Goal: Task Accomplishment & Management: Use online tool/utility

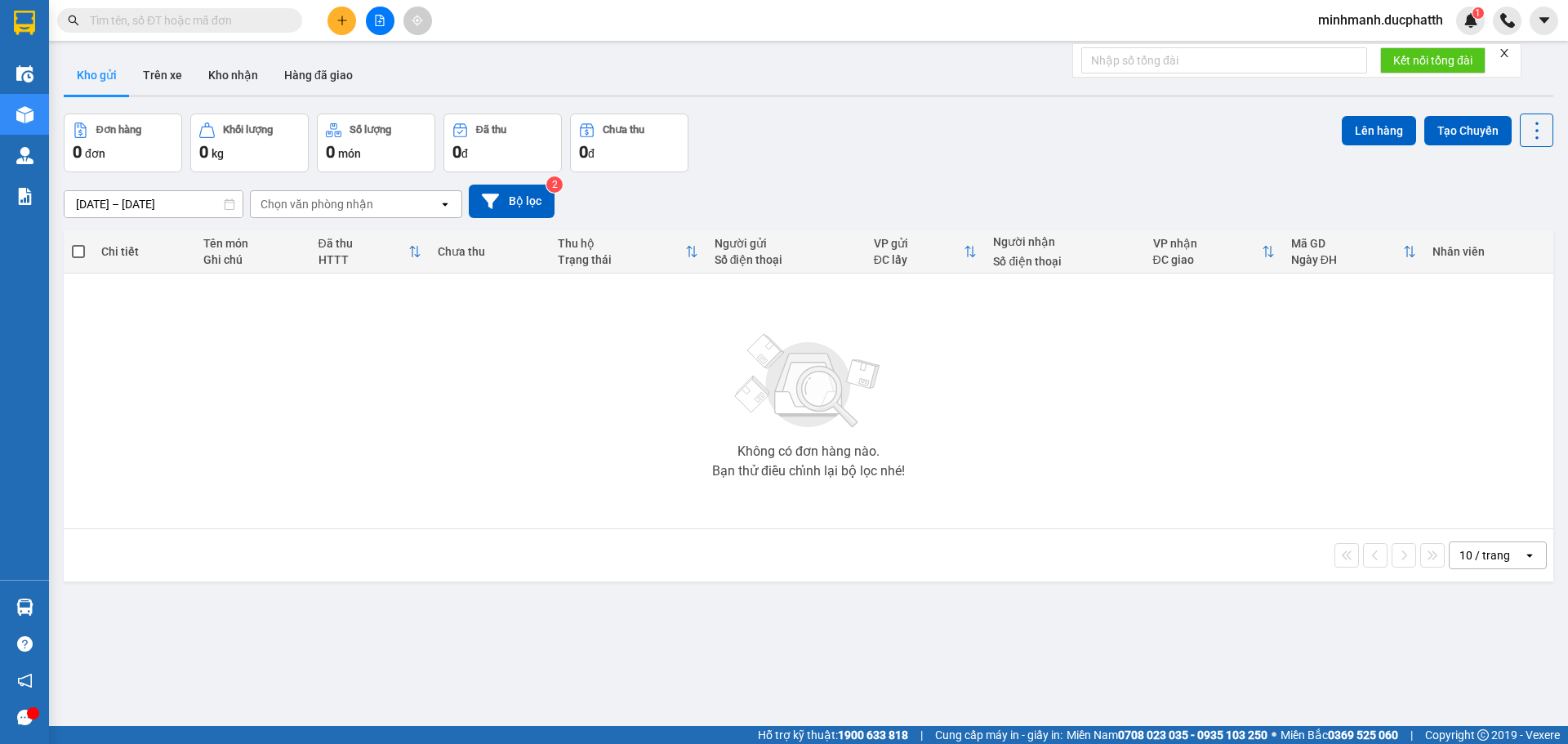
drag, startPoint x: 381, startPoint y: 29, endPoint x: 477, endPoint y: 260, distance: 250.2
click at [381, 29] on button at bounding box center [380, 21] width 29 height 29
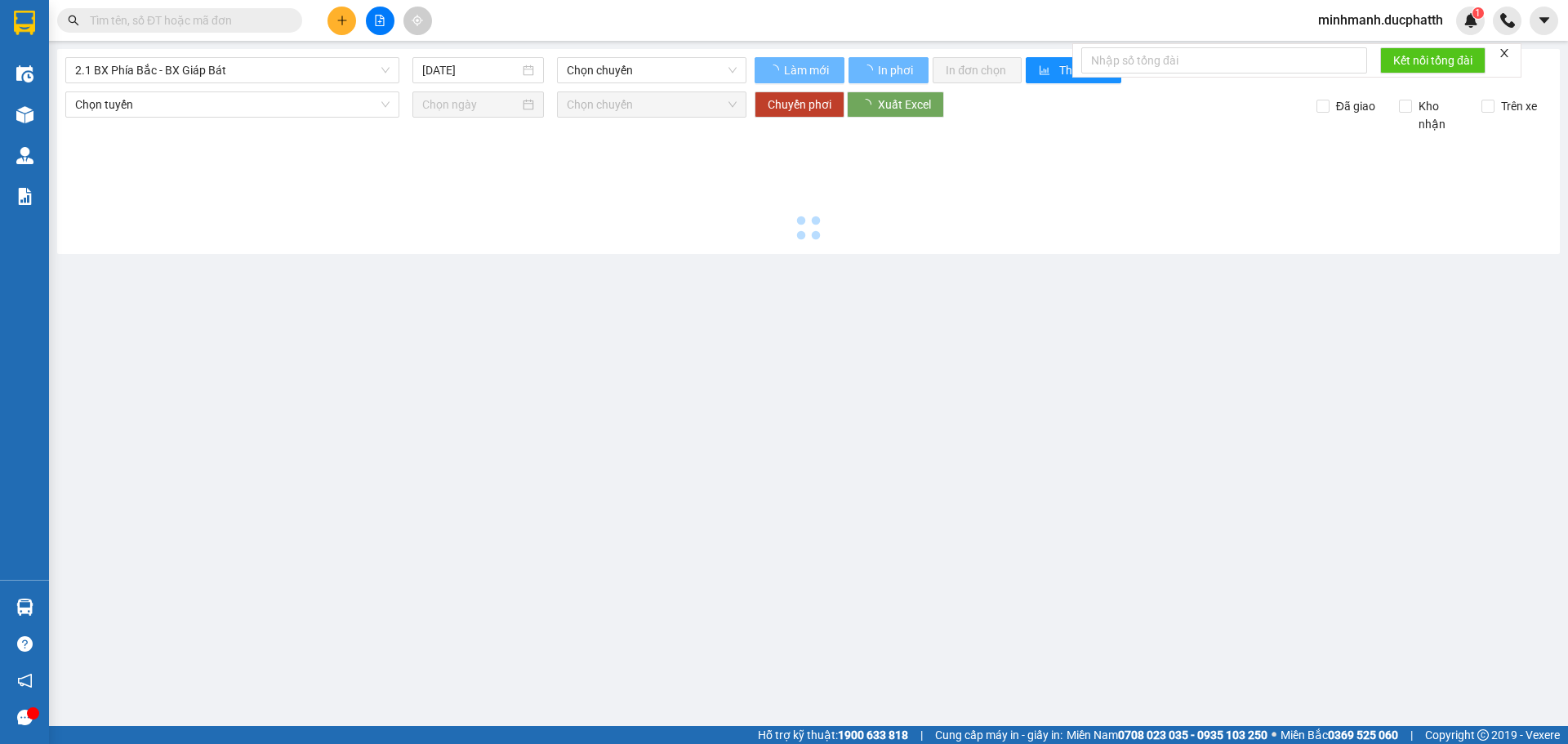
type input "[DATE]"
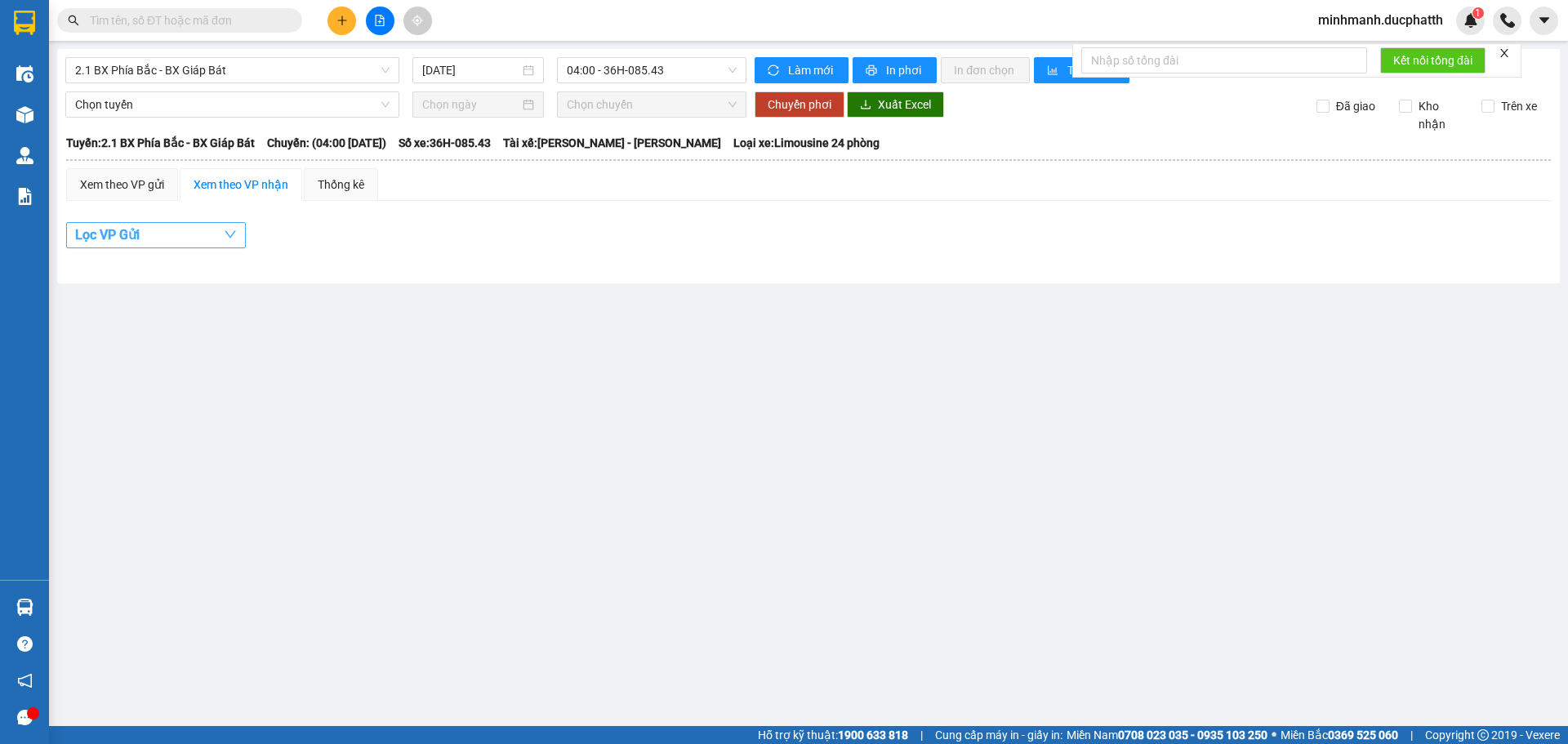
click at [170, 224] on button "Lọc VP Gửi" at bounding box center [156, 235] width 180 height 26
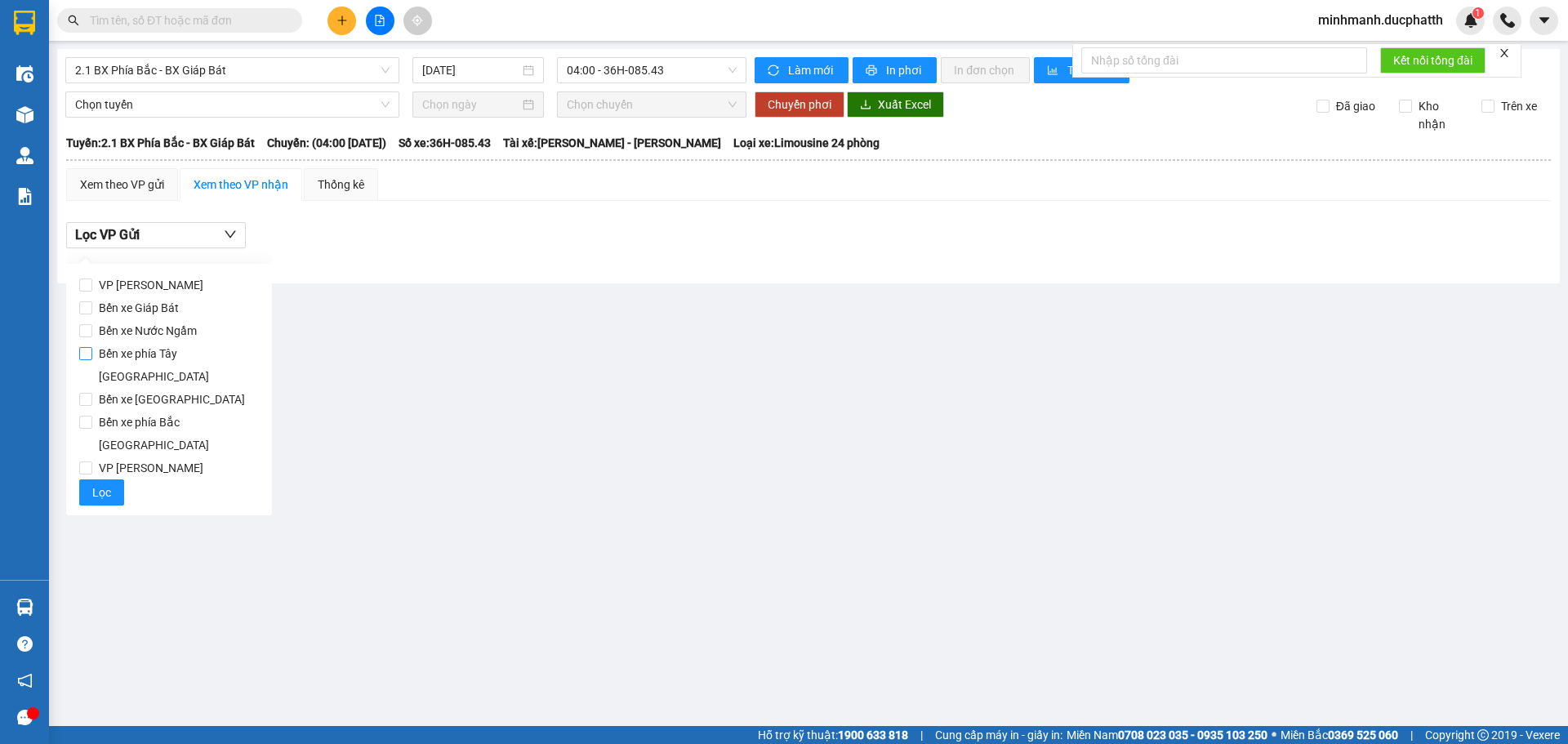
click at [196, 346] on span "Bến xe phía Tây [GEOGRAPHIC_DATA]" at bounding box center [175, 365] width 166 height 46
click at [93, 347] on input "Bến xe phía Tây [GEOGRAPHIC_DATA]" at bounding box center [86, 353] width 13 height 13
checkbox input "true"
click at [252, 61] on span "2.1 BX Phía Bắc - BX Giáp Bát" at bounding box center [233, 70] width 314 height 25
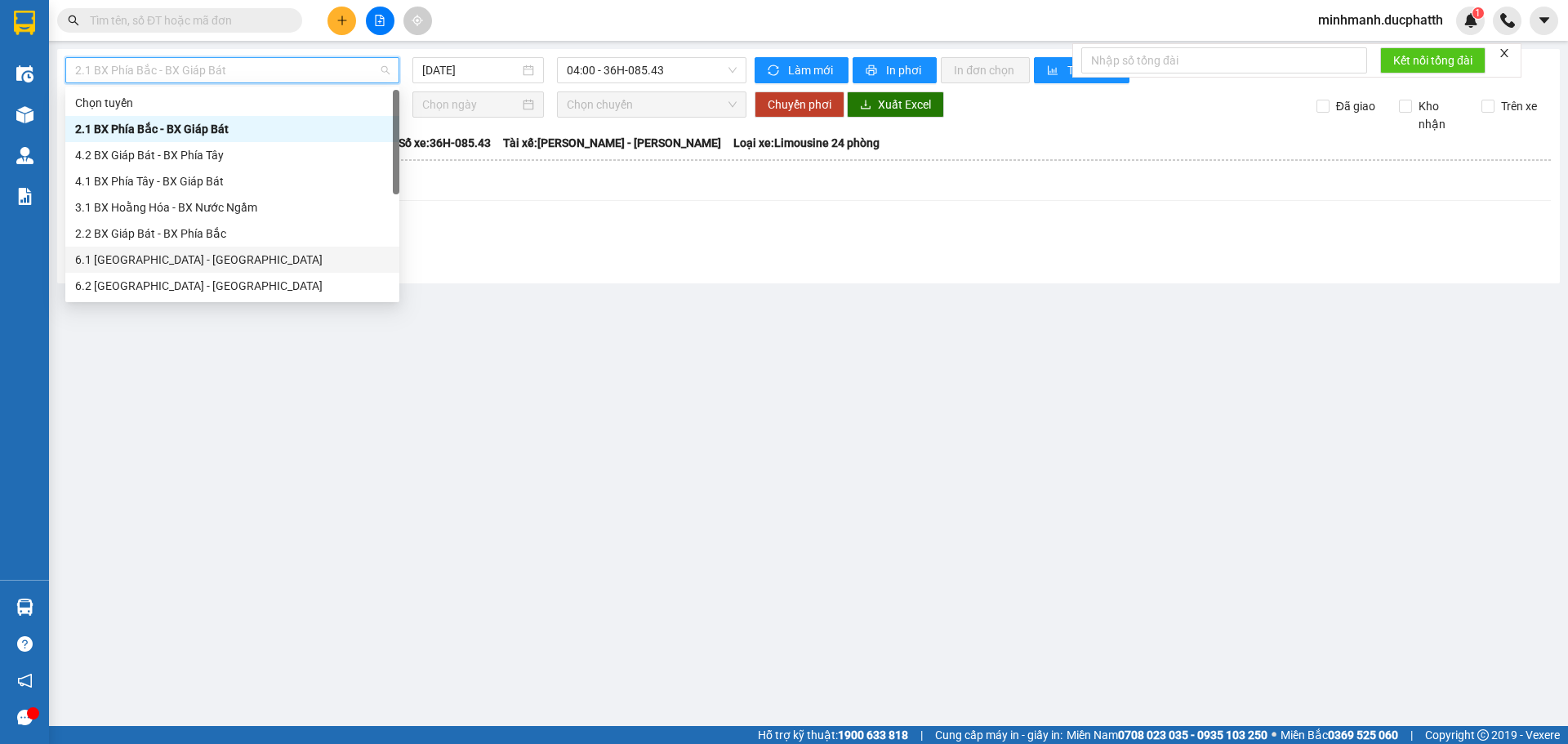
scroll to position [131, 0]
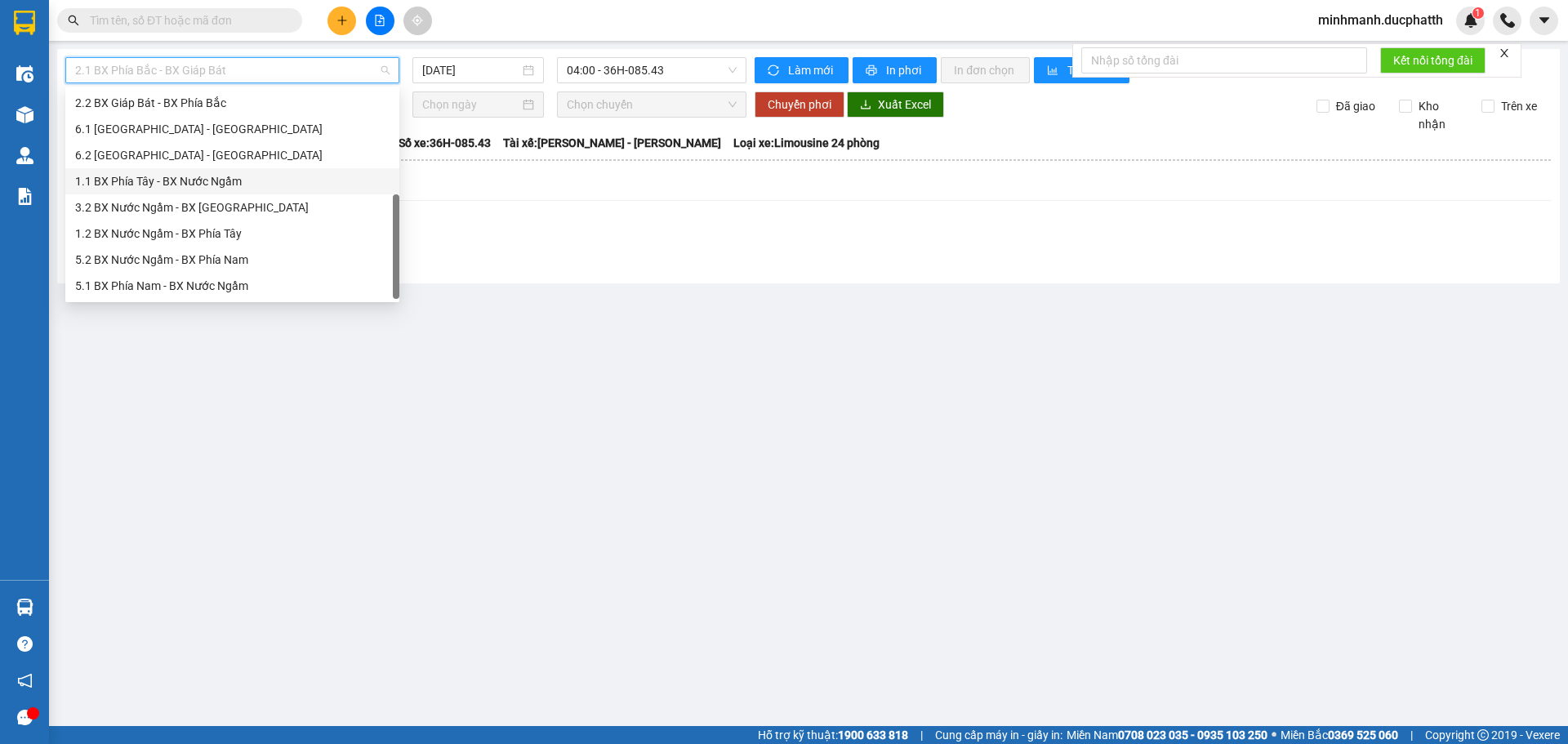
click at [204, 180] on div "1.1 BX Phía Tây - BX Nước Ngầm" at bounding box center [233, 181] width 314 height 18
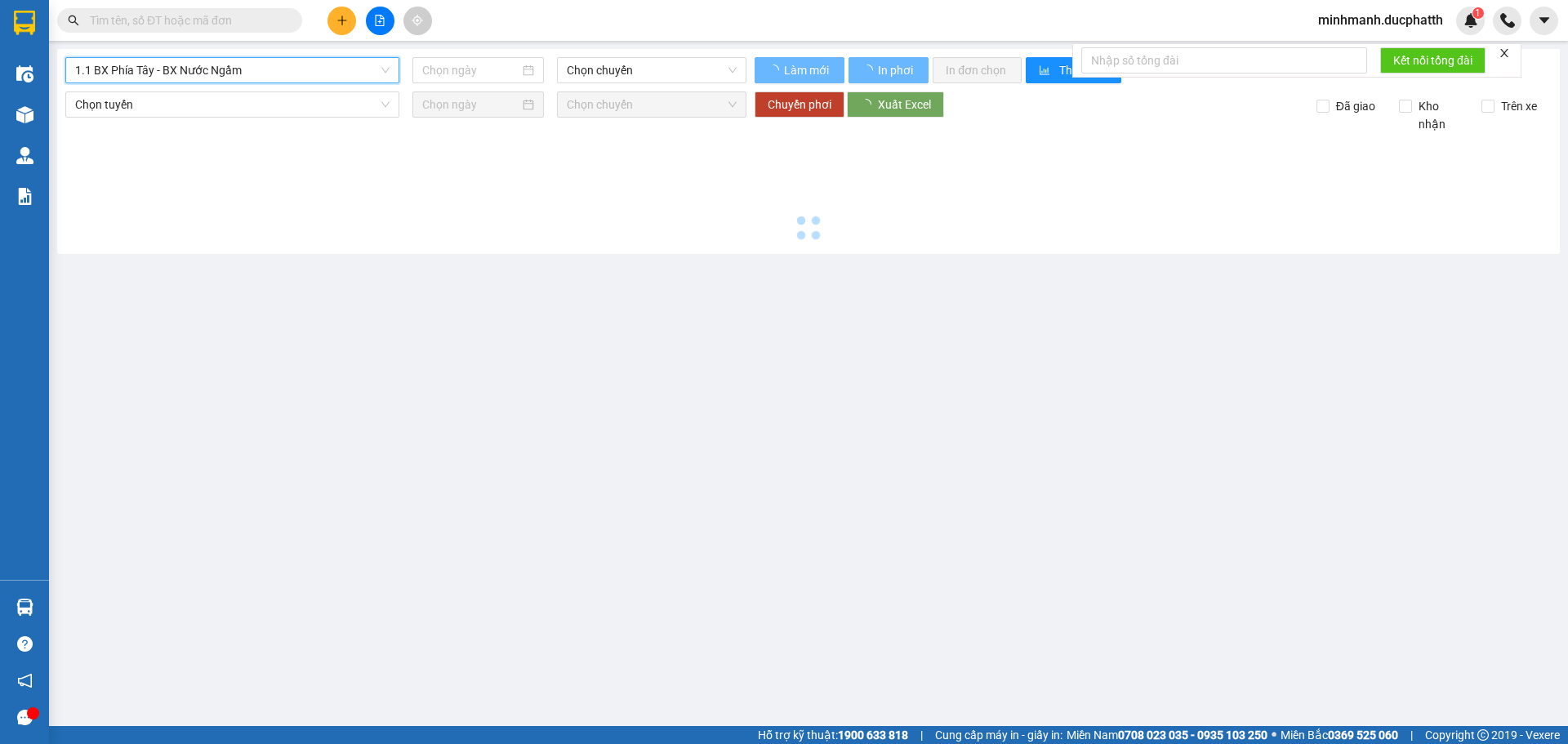
type input "[DATE]"
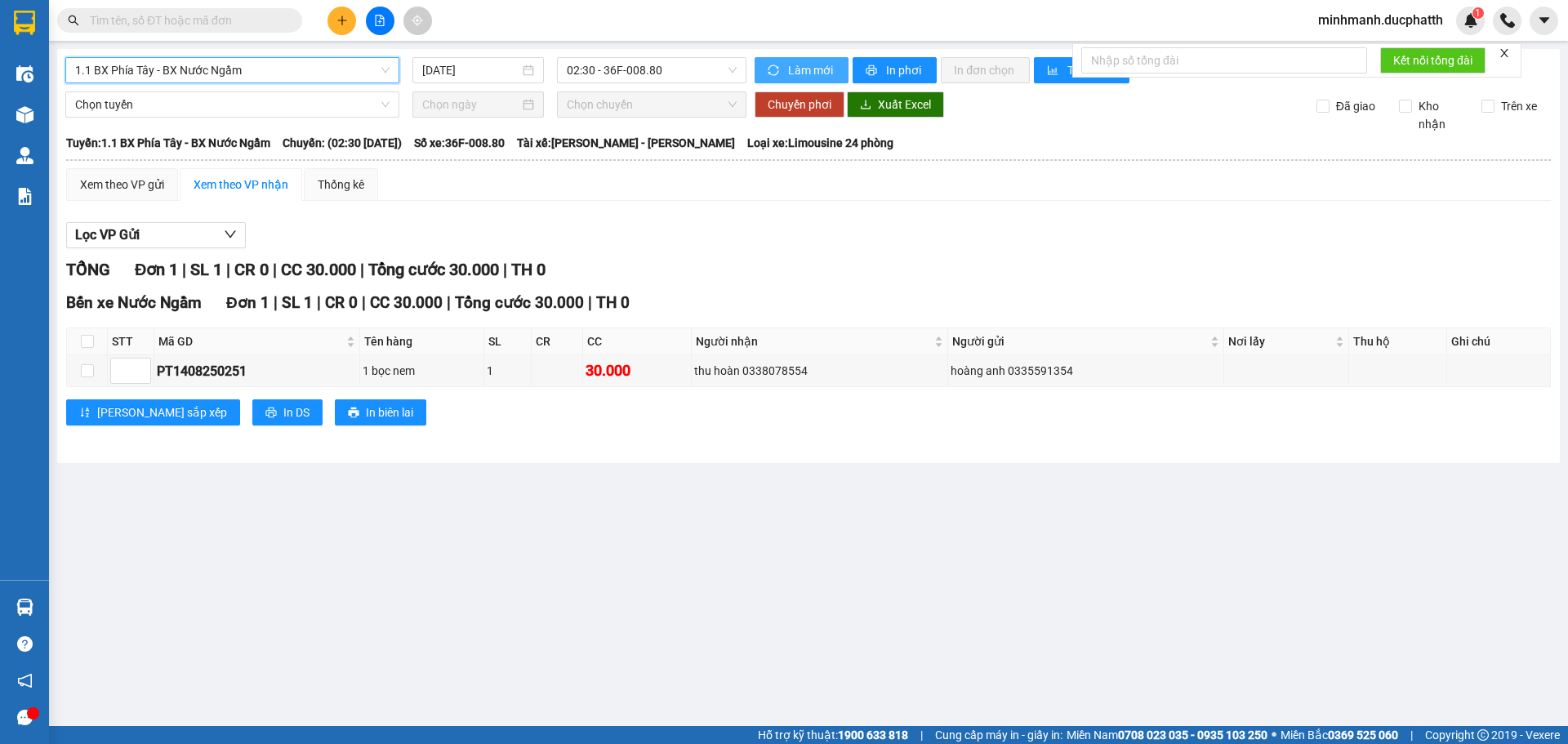
click at [805, 77] on span "Làm mới" at bounding box center [811, 70] width 47 height 18
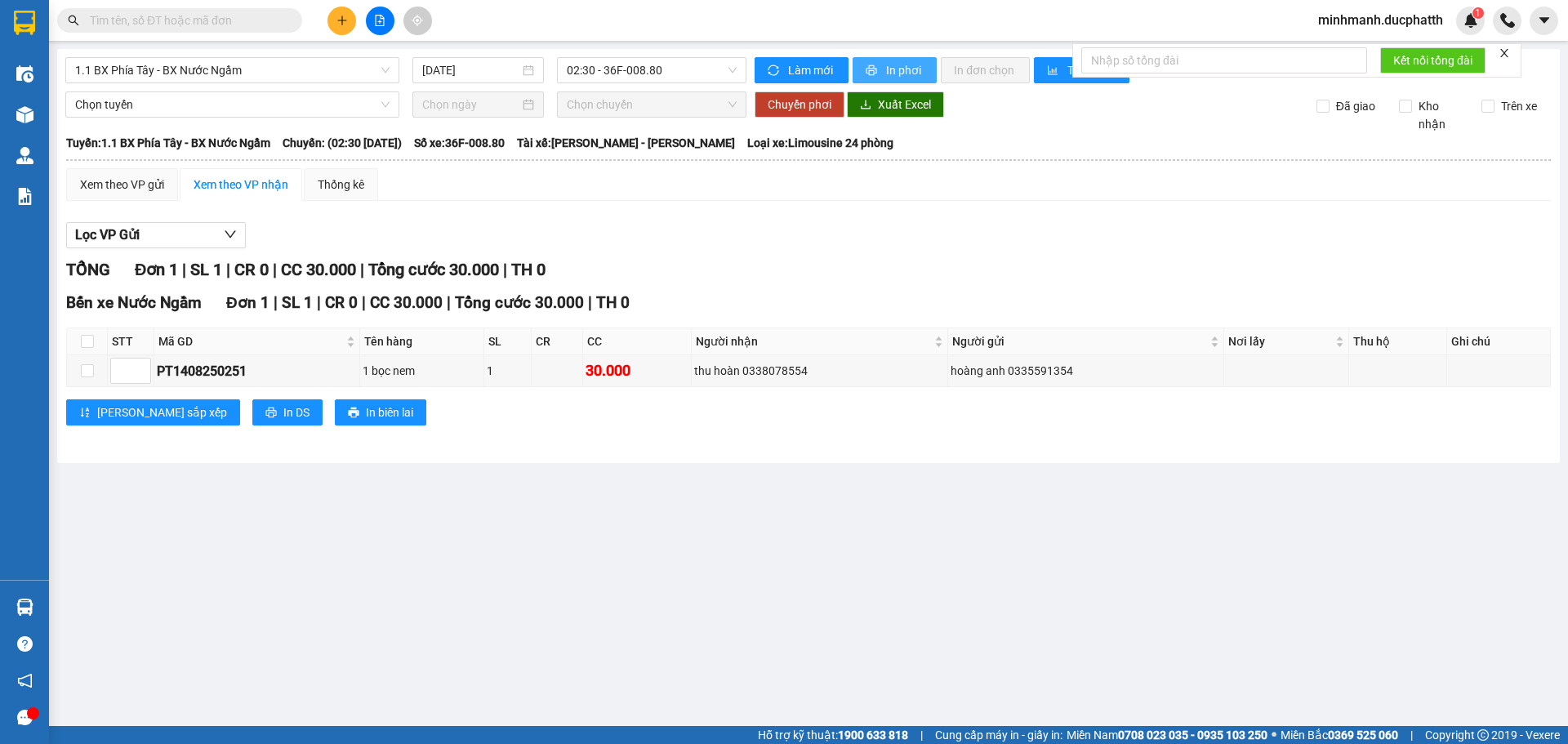
click at [892, 65] on span "In phơi" at bounding box center [904, 70] width 37 height 18
click at [892, 64] on span "In phơi" at bounding box center [904, 70] width 37 height 18
click at [913, 74] on span "In phơi" at bounding box center [904, 70] width 37 height 18
